Goal: Task Accomplishment & Management: Complete application form

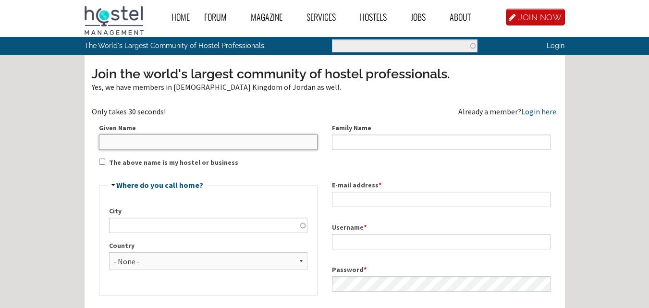
click at [168, 143] on input "Given Name" at bounding box center [208, 141] width 219 height 15
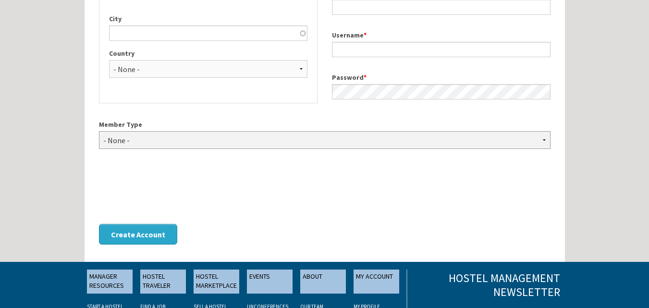
scroll to position [48, 0]
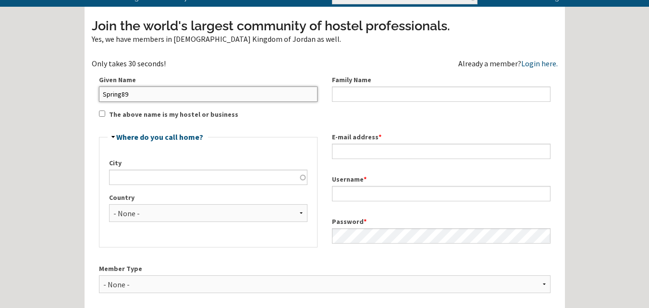
type input "Spring89"
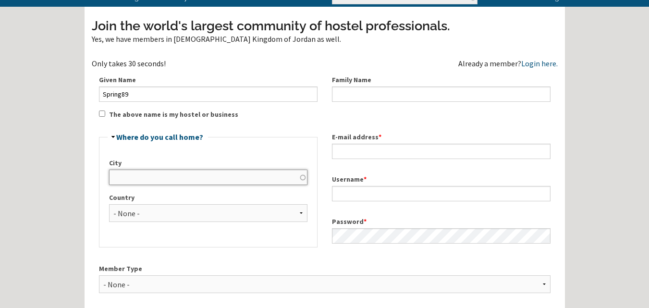
click at [209, 172] on input "City" at bounding box center [208, 177] width 198 height 15
type input "amman"
type input "Haya"
select select "966"
type input "haya.strategic@gmail.com"
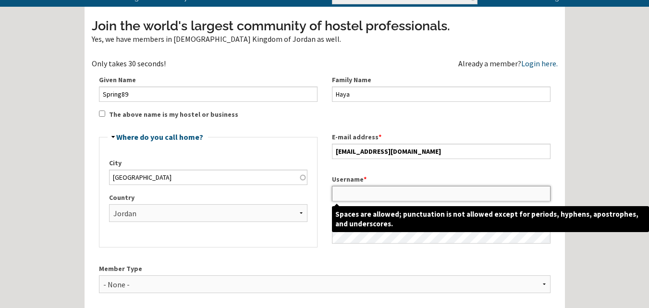
click at [359, 188] on input "Username *" at bounding box center [441, 193] width 219 height 15
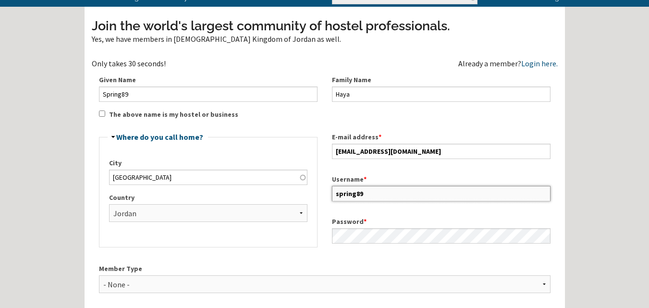
scroll to position [144, 0]
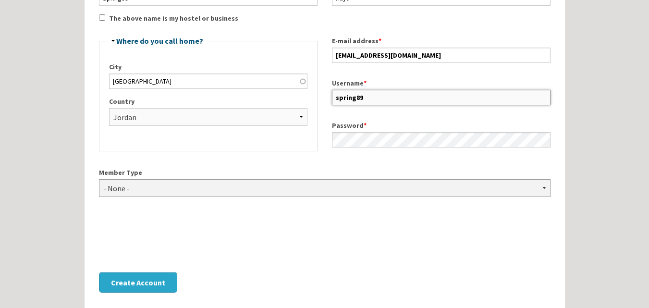
type input "spring89"
click at [217, 192] on select "- None - Hostel Owner Hostel Manager Hostel Investor Hostel Staff Hostel Volunt…" at bounding box center [325, 188] width 452 height 18
select select "1428"
click at [99, 179] on select "- None - Hostel Owner Hostel Manager Hostel Investor Hostel Staff Hostel Volunt…" at bounding box center [325, 188] width 452 height 18
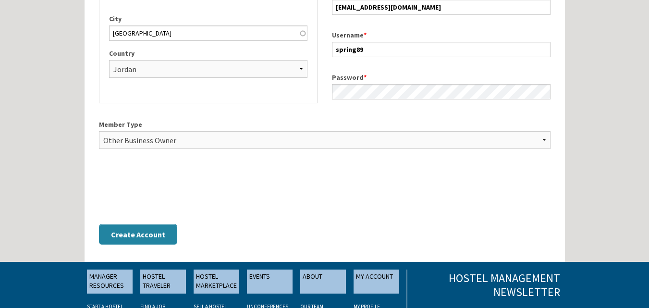
click at [148, 234] on button "Create Account" at bounding box center [138, 234] width 78 height 21
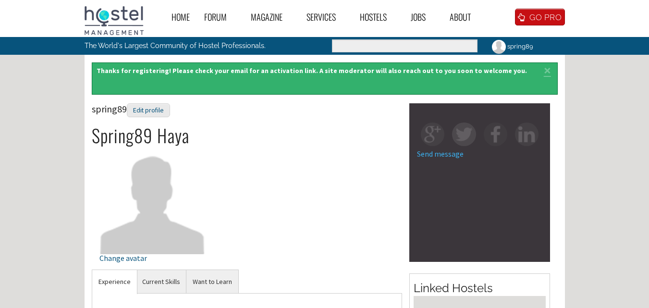
click at [623, 181] on div "Home Forum « Back Forum Forums Index « Back Forums Index New Posts Recent Activ…" at bounding box center [324, 308] width 649 height 617
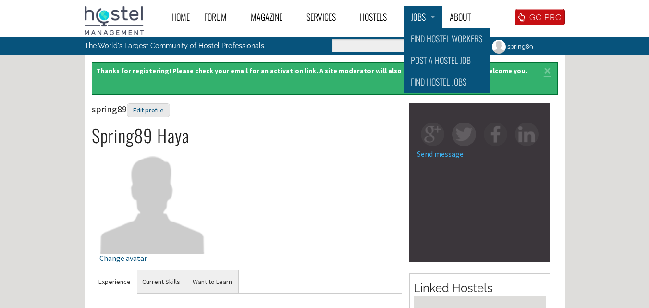
click at [424, 21] on link "Jobs" at bounding box center [422, 17] width 39 height 22
click at [434, 85] on link "Find Hostel Jobs" at bounding box center [446, 82] width 86 height 22
